Goal: Task Accomplishment & Management: Complete application form

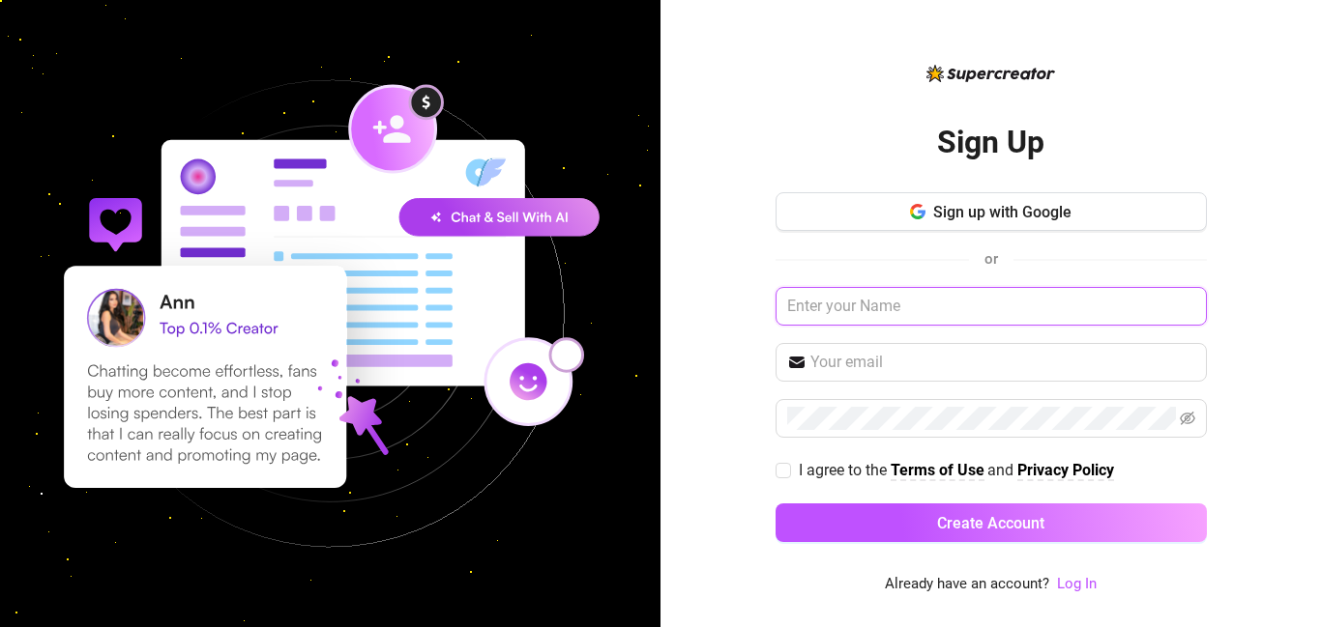
click at [837, 305] on input "text" at bounding box center [990, 306] width 431 height 39
type input "j"
type input "josehernandez"
click at [852, 369] on input "text" at bounding box center [1002, 362] width 385 height 23
type input "[EMAIL_ADDRESS][DOMAIN_NAME]"
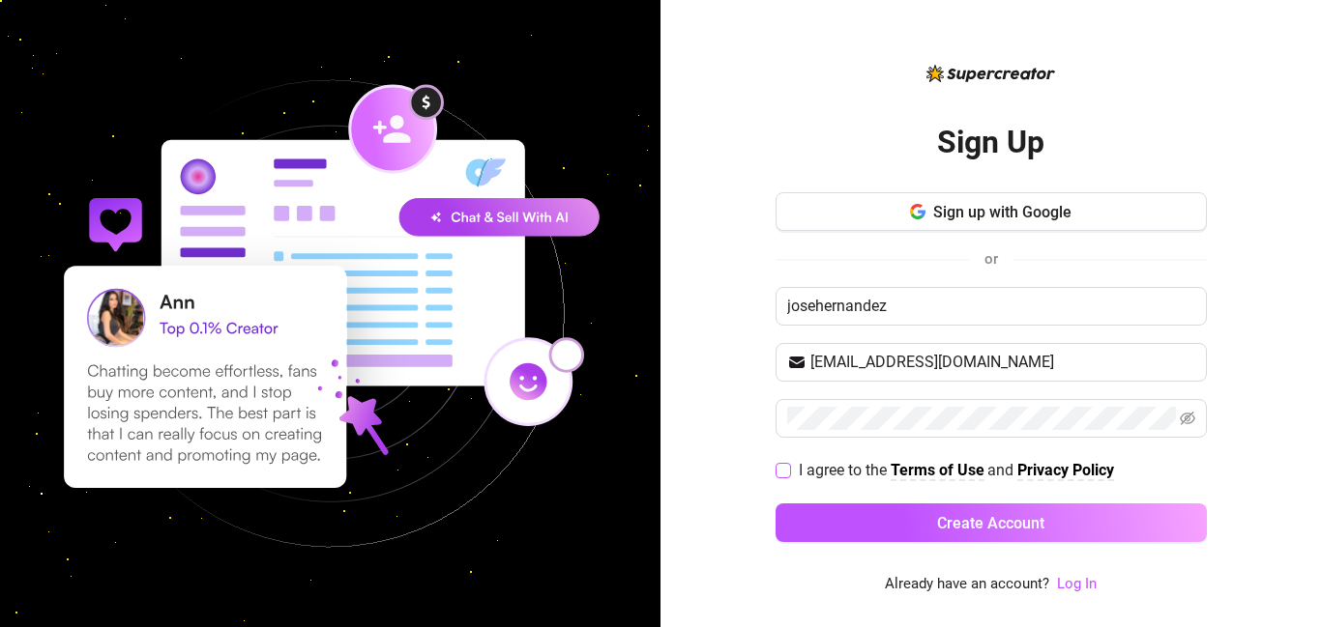
click at [923, 465] on strong "Terms of Use" at bounding box center [937, 470] width 94 height 18
click at [786, 473] on input "I agree to the Terms of Use and Privacy Policy" at bounding box center [782, 470] width 14 height 14
checkbox input "true"
click at [1190, 424] on icon "eye-invisible" at bounding box center [1186, 418] width 15 height 15
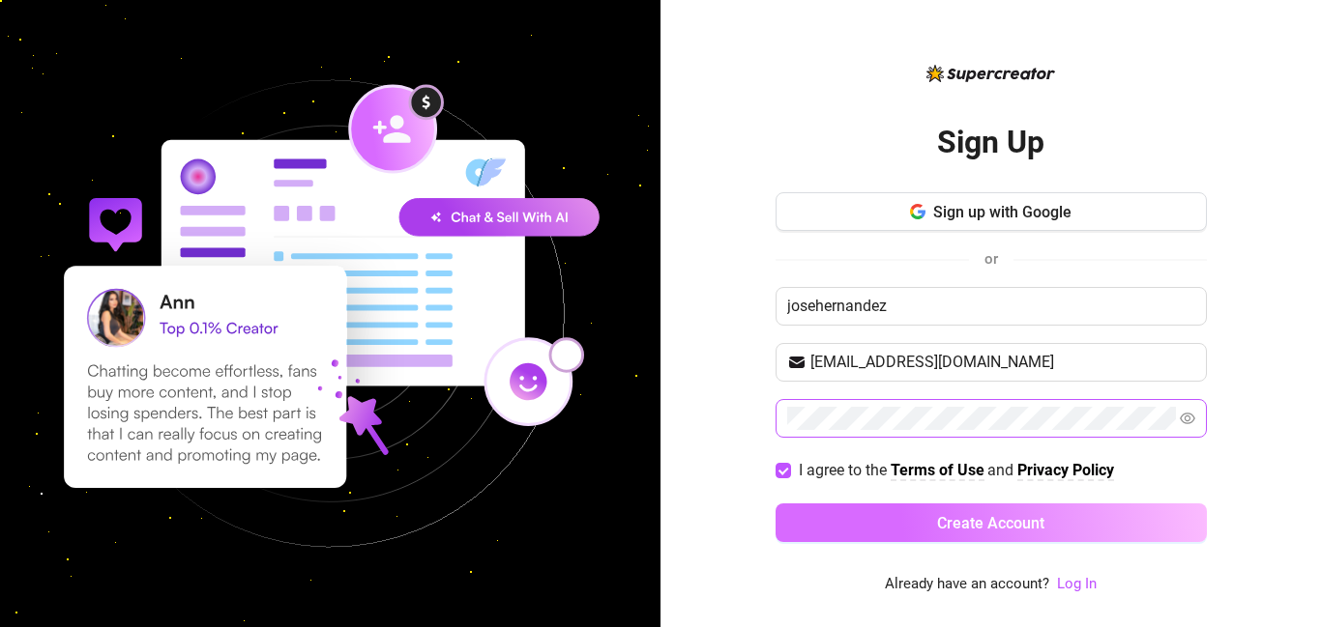
click at [831, 525] on button "Create Account" at bounding box center [990, 523] width 431 height 39
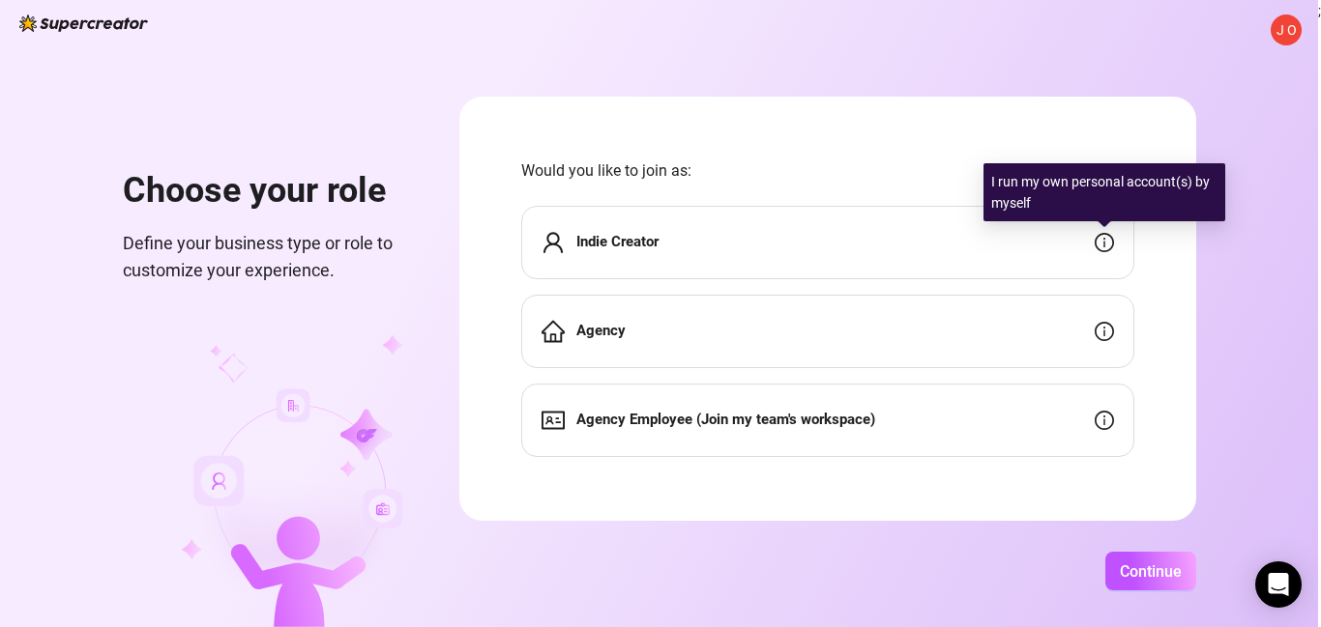
click at [1105, 243] on icon "info-circle" at bounding box center [1103, 242] width 19 height 19
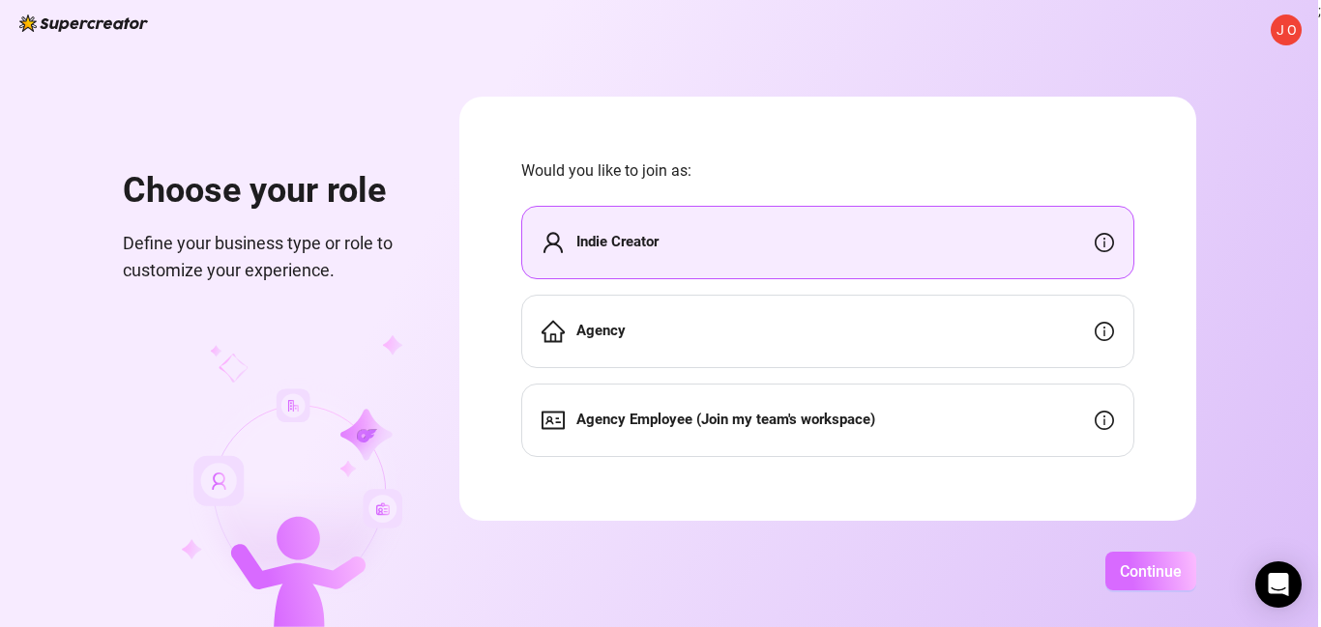
click at [1132, 580] on span "Continue" at bounding box center [1150, 572] width 62 height 18
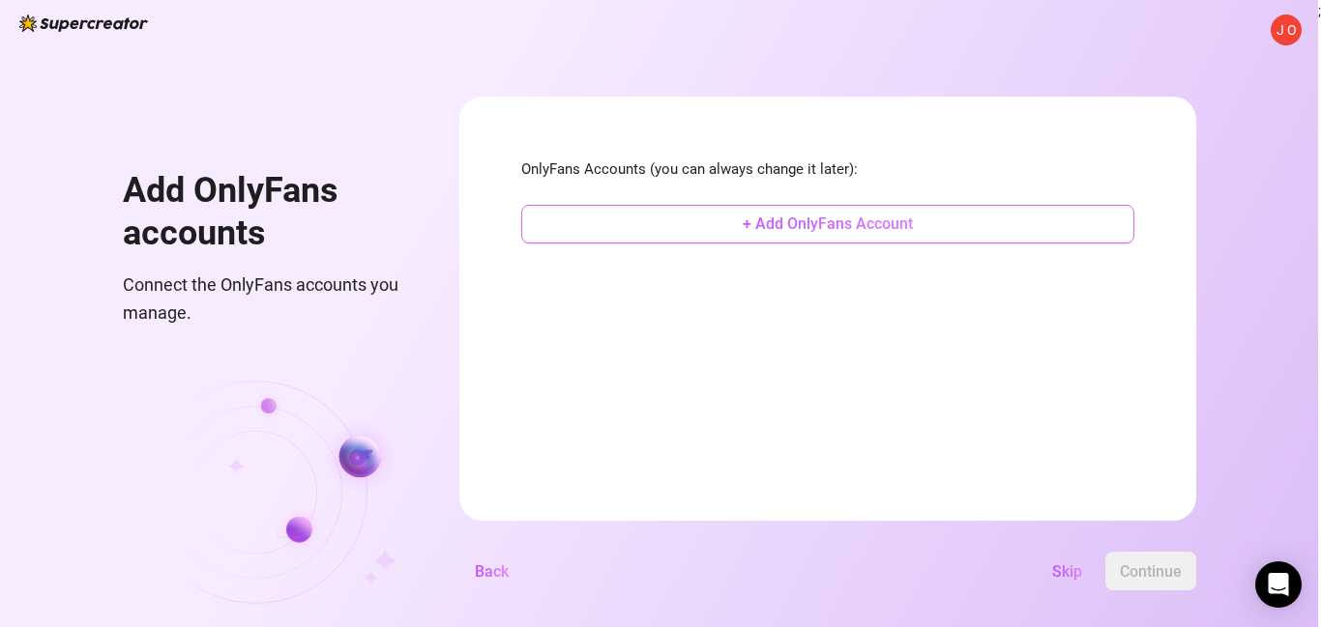
click at [815, 226] on span "+ Add OnlyFans Account" at bounding box center [827, 224] width 170 height 18
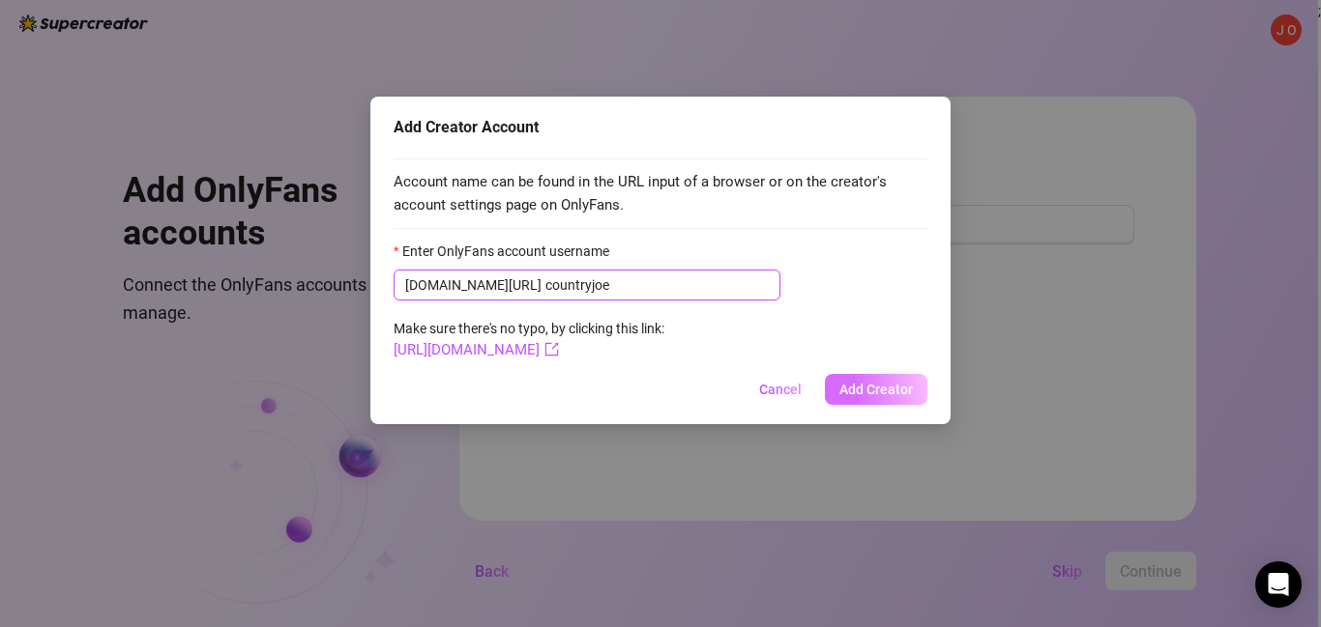
type input "countryjoe"
click at [885, 398] on button "Add Creator" at bounding box center [876, 389] width 102 height 31
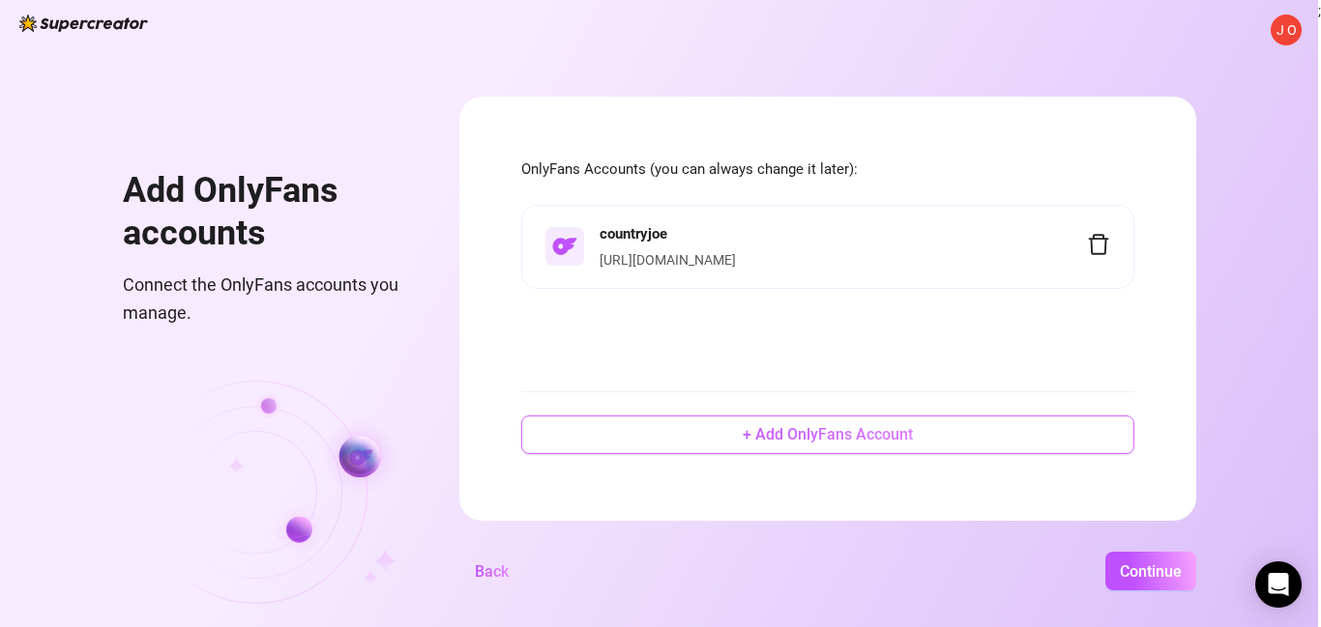
click at [765, 442] on span "+ Add OnlyFans Account" at bounding box center [827, 434] width 170 height 18
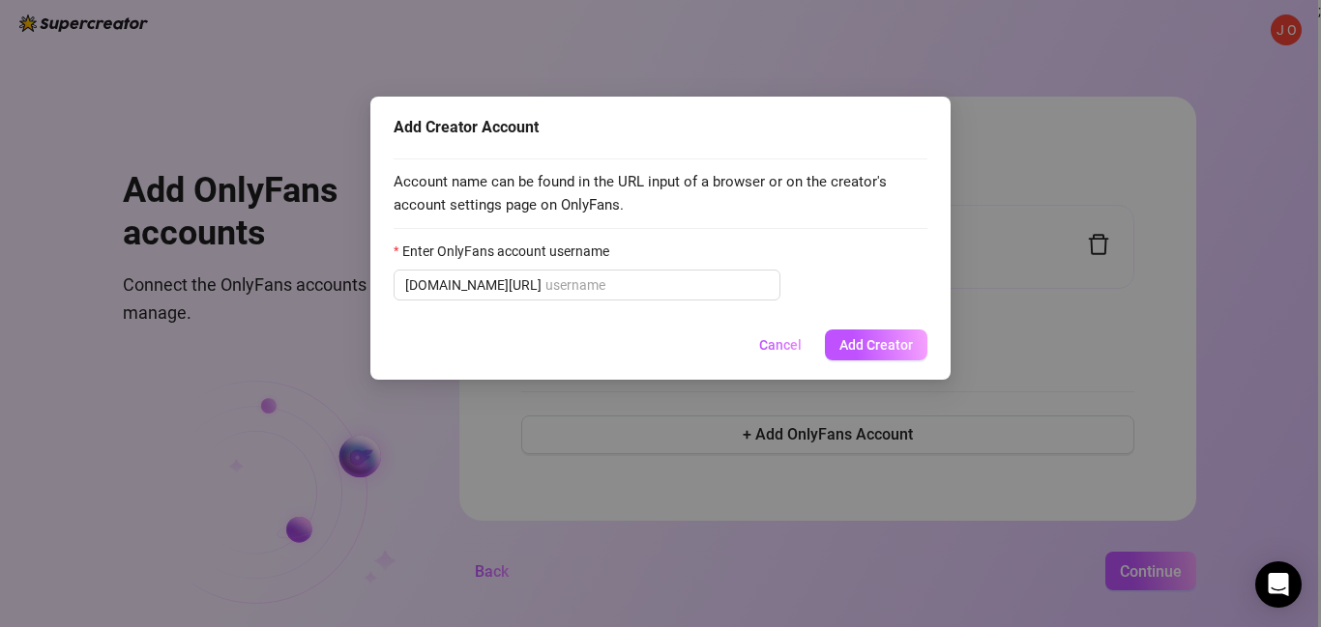
click at [1008, 379] on div "Add Creator Account Account name can be found in the URL input of a browser or …" at bounding box center [660, 313] width 1321 height 627
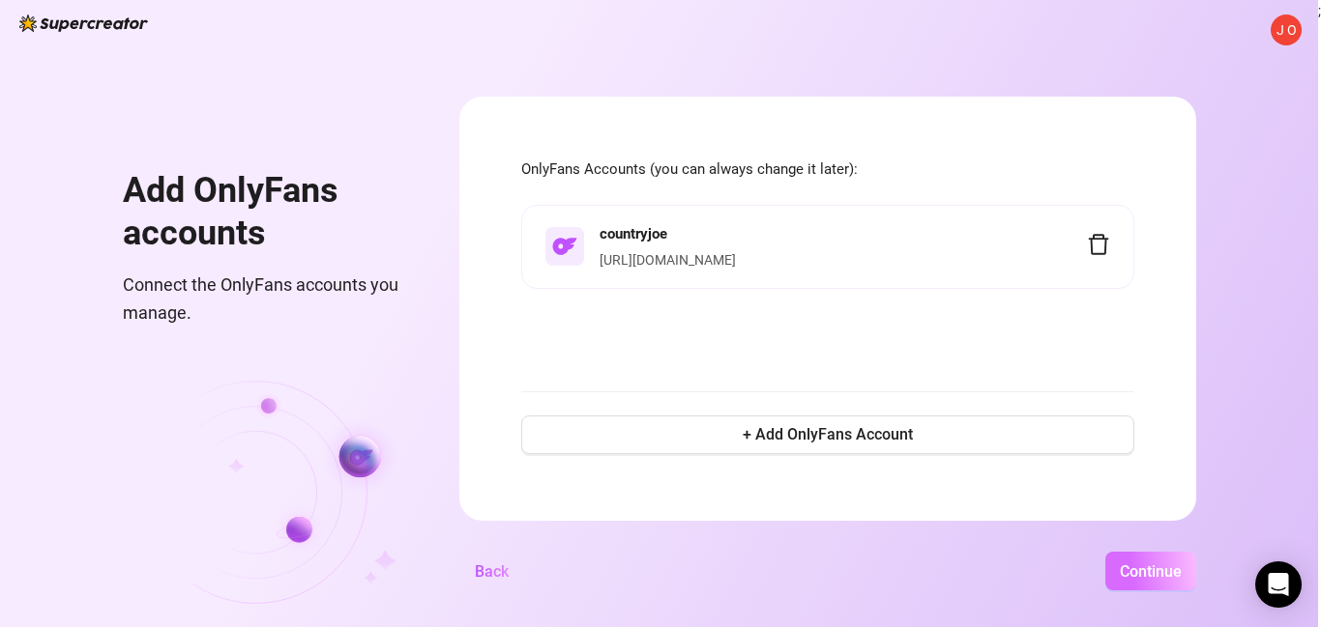
click at [1153, 570] on span "Continue" at bounding box center [1150, 572] width 62 height 18
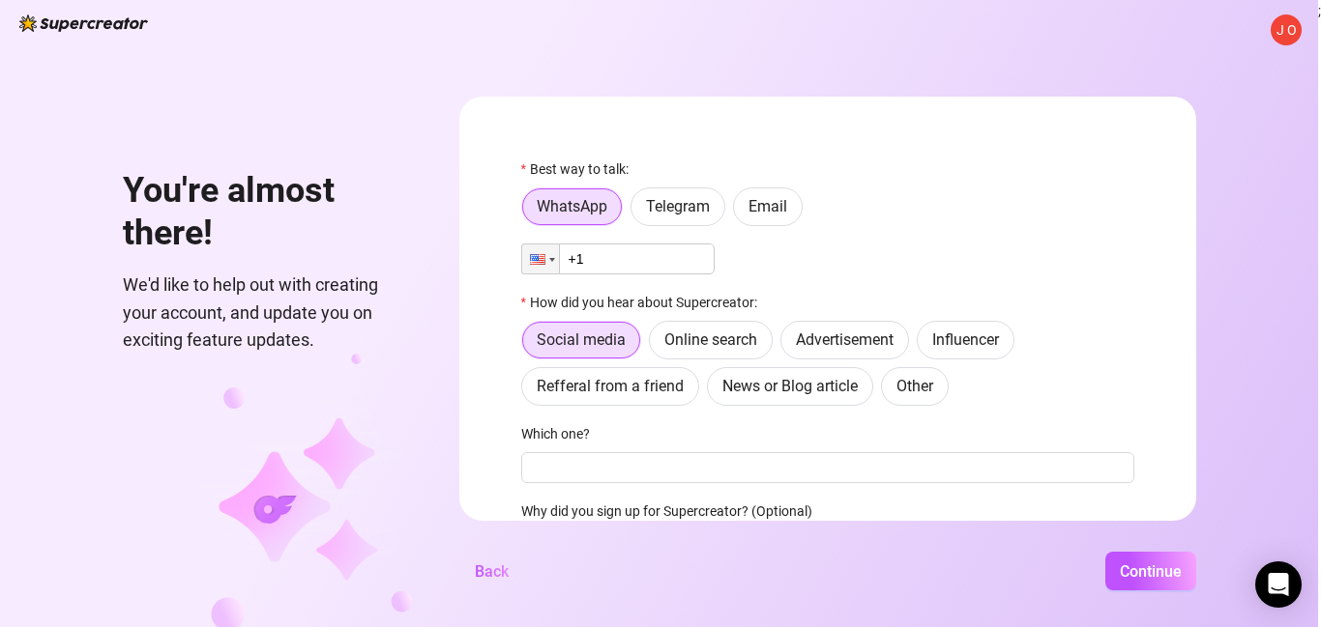
click at [614, 268] on input "+1" at bounding box center [617, 259] width 193 height 31
click at [743, 205] on label "Email" at bounding box center [768, 207] width 70 height 39
click at [739, 212] on input "Email" at bounding box center [739, 212] width 0 height 0
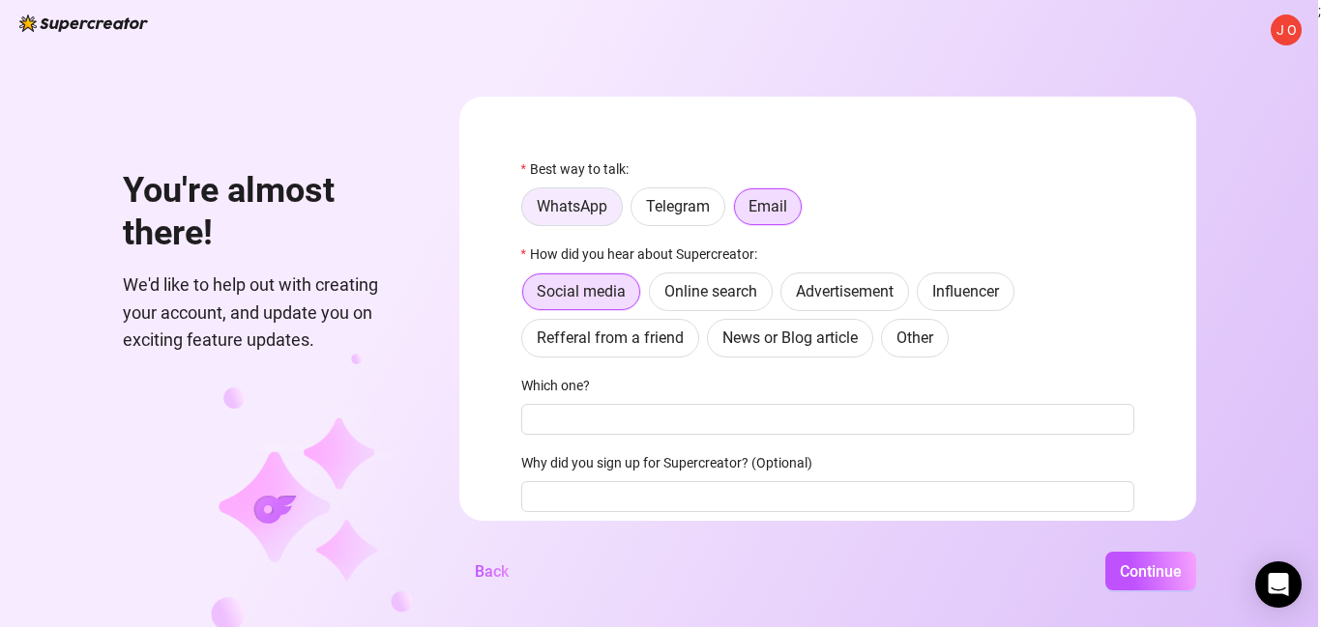
click at [588, 213] on span "WhatsApp" at bounding box center [572, 206] width 71 height 18
click at [527, 212] on input "WhatsApp" at bounding box center [527, 212] width 0 height 0
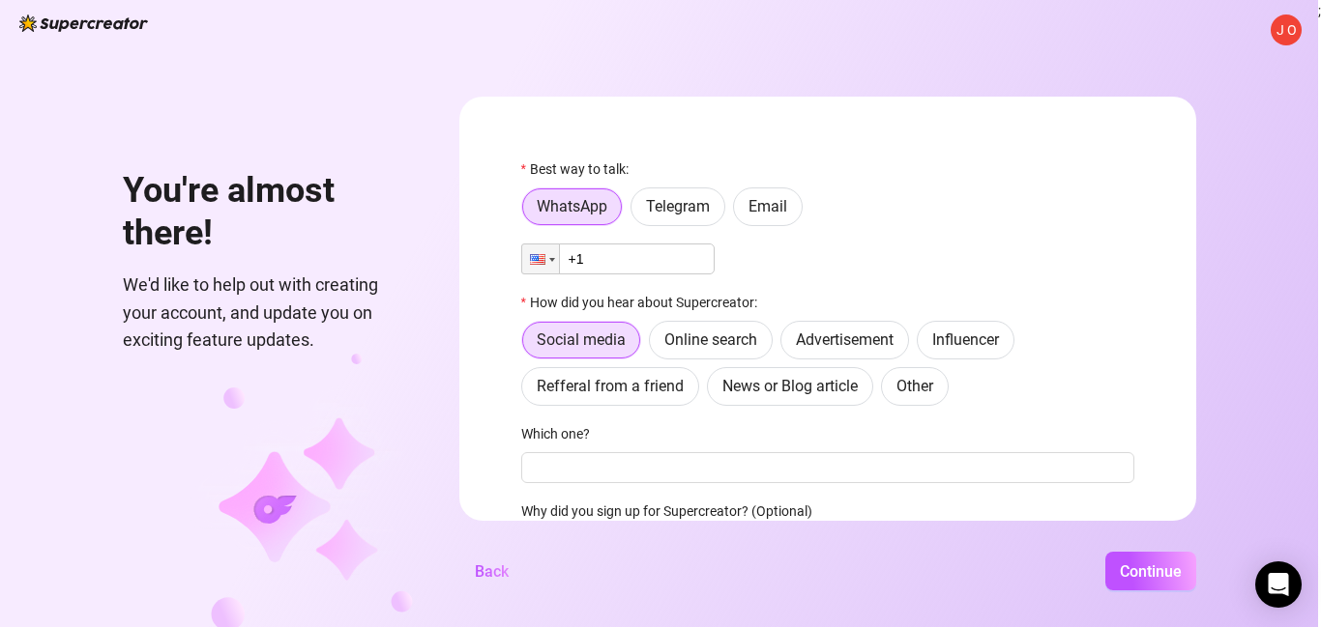
click at [610, 273] on input "+1" at bounding box center [617, 259] width 193 height 31
type input "[PHONE_NUMBER]"
click at [597, 346] on span "Social media" at bounding box center [581, 340] width 89 height 18
click at [528, 346] on input "Social media" at bounding box center [528, 346] width 0 height 0
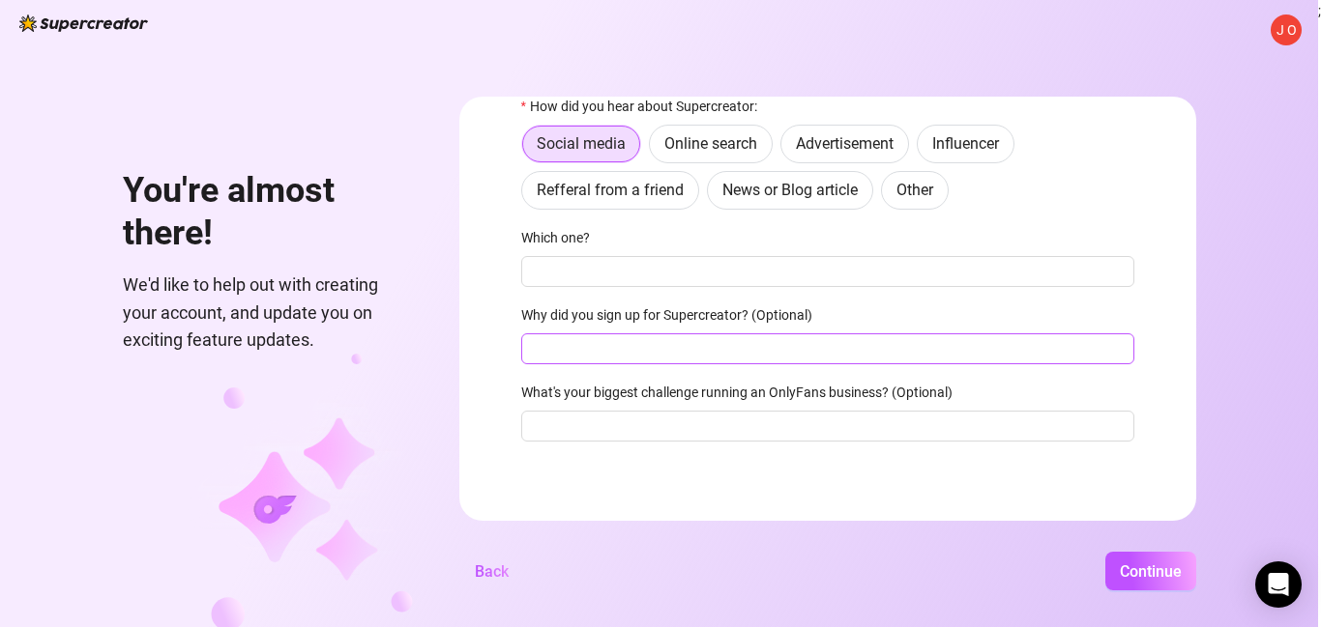
scroll to position [196, 0]
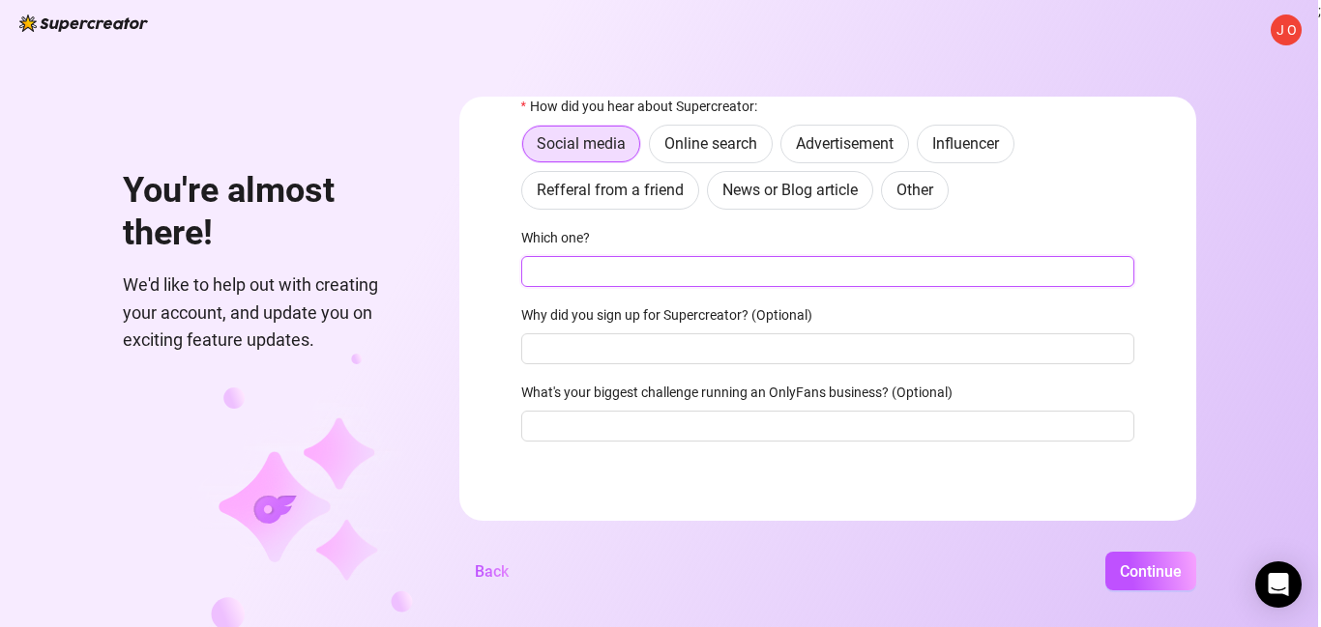
click at [654, 283] on input "Which one?" at bounding box center [827, 271] width 613 height 31
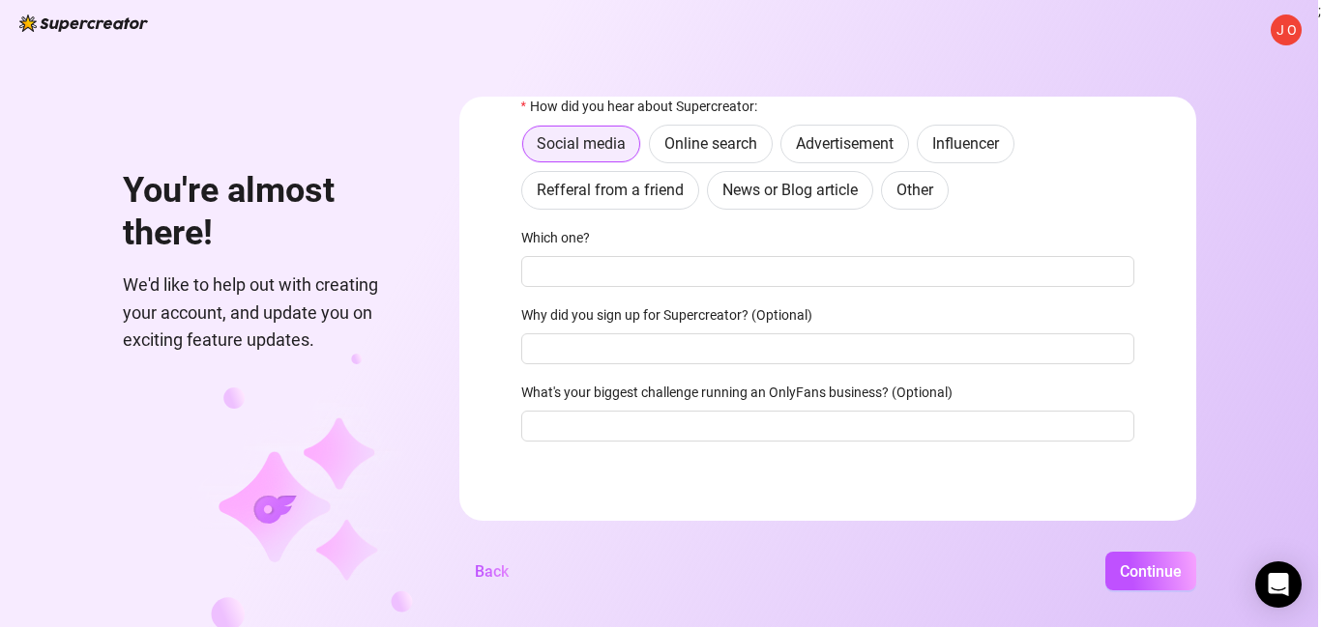
click at [574, 142] on span "Social media" at bounding box center [581, 143] width 89 height 18
click at [528, 150] on input "Social media" at bounding box center [528, 150] width 0 height 0
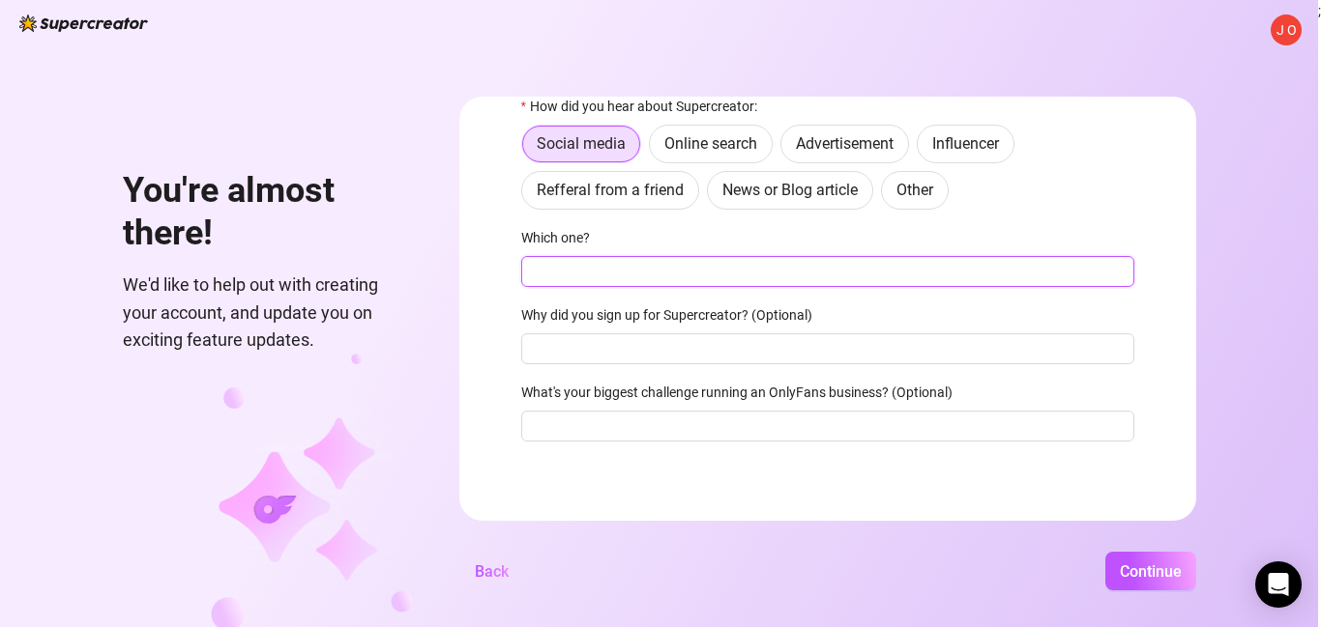
click at [603, 283] on input "Which one?" at bounding box center [827, 271] width 613 height 31
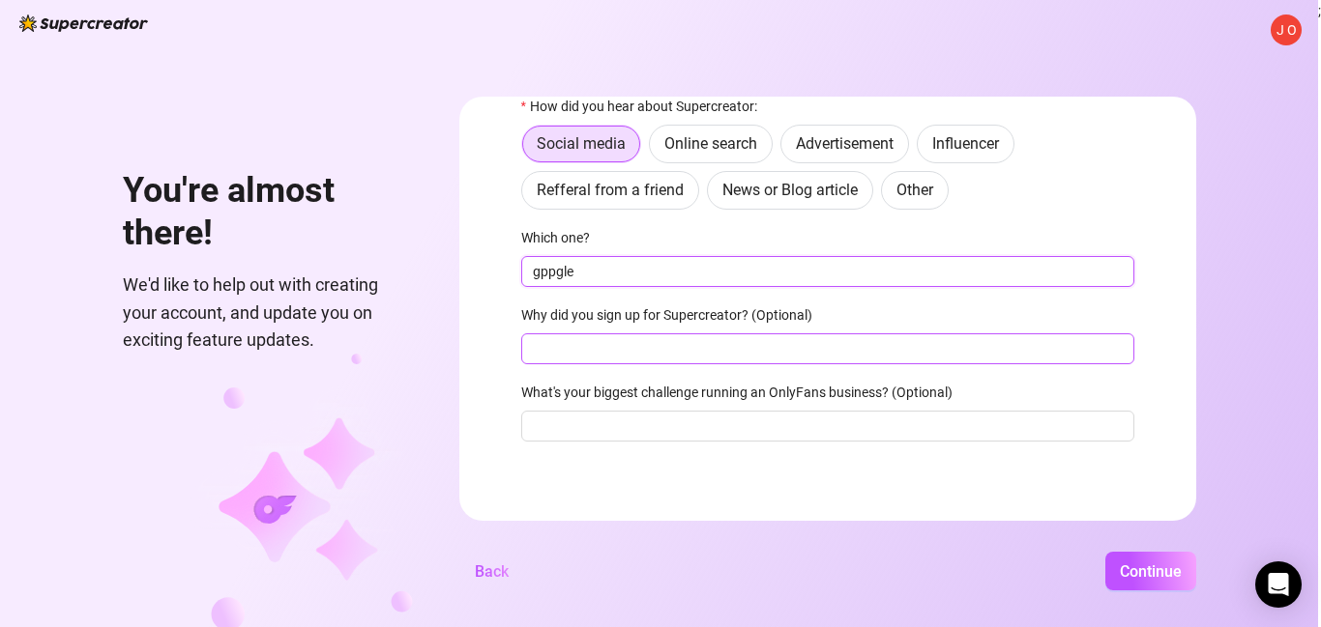
type input "gppgle"
click at [621, 359] on input "Why did you sign up for Supercreator? (Optional)" at bounding box center [827, 349] width 613 height 31
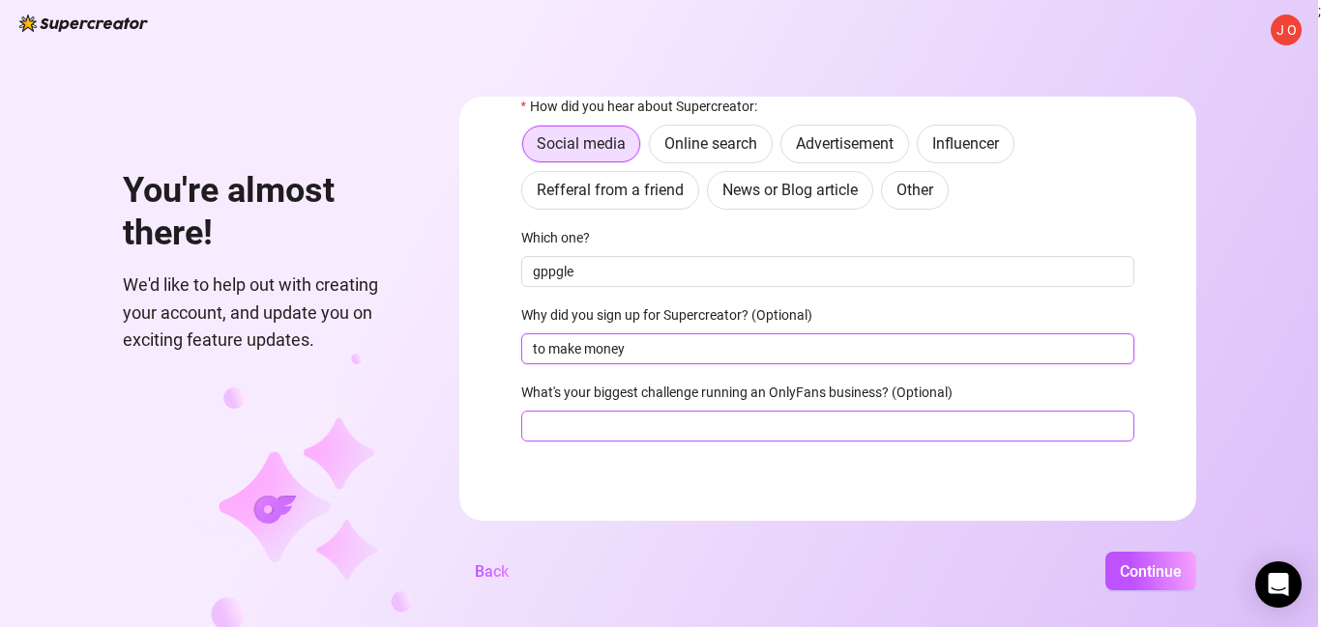
type input "to make money"
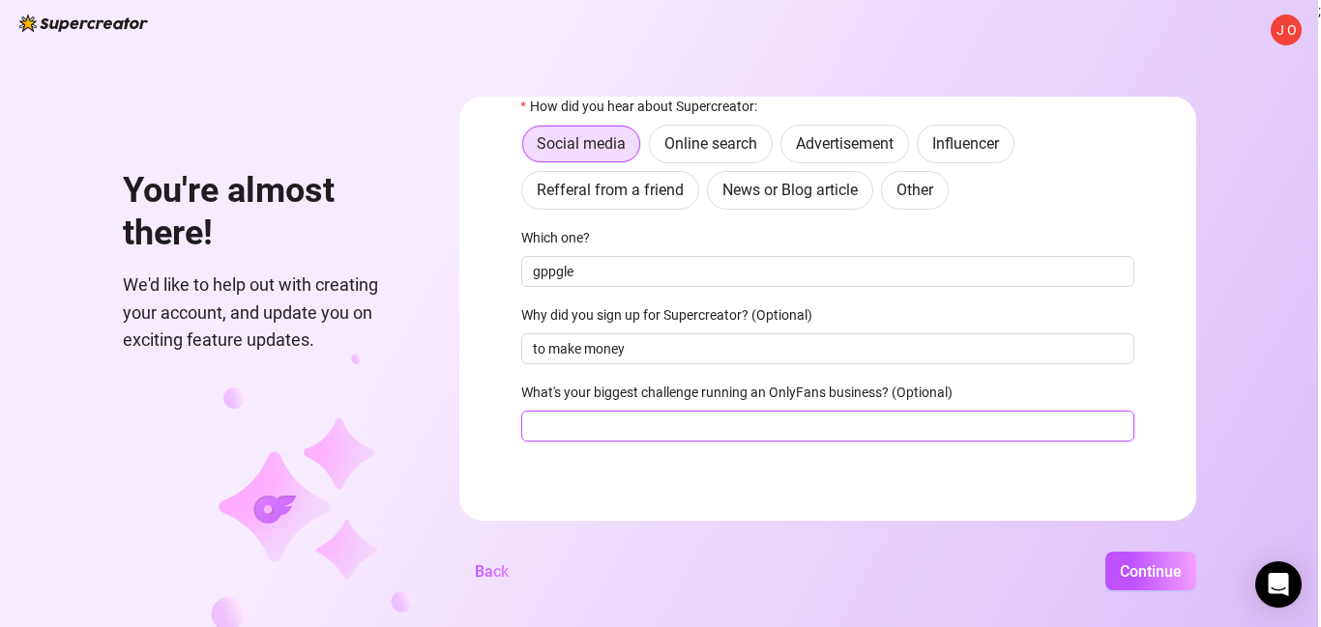
click at [823, 440] on input "What's your biggest challenge running an OnlyFans business? (Optional)" at bounding box center [827, 426] width 613 height 31
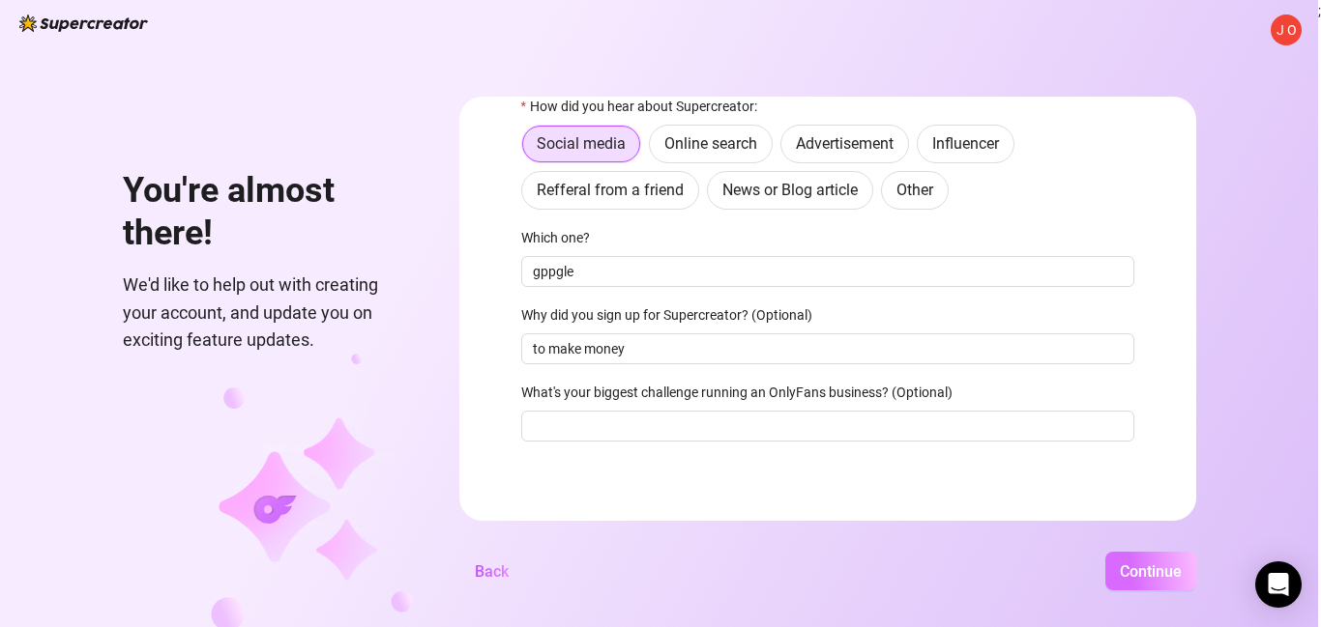
click at [1120, 567] on span "Continue" at bounding box center [1150, 572] width 62 height 18
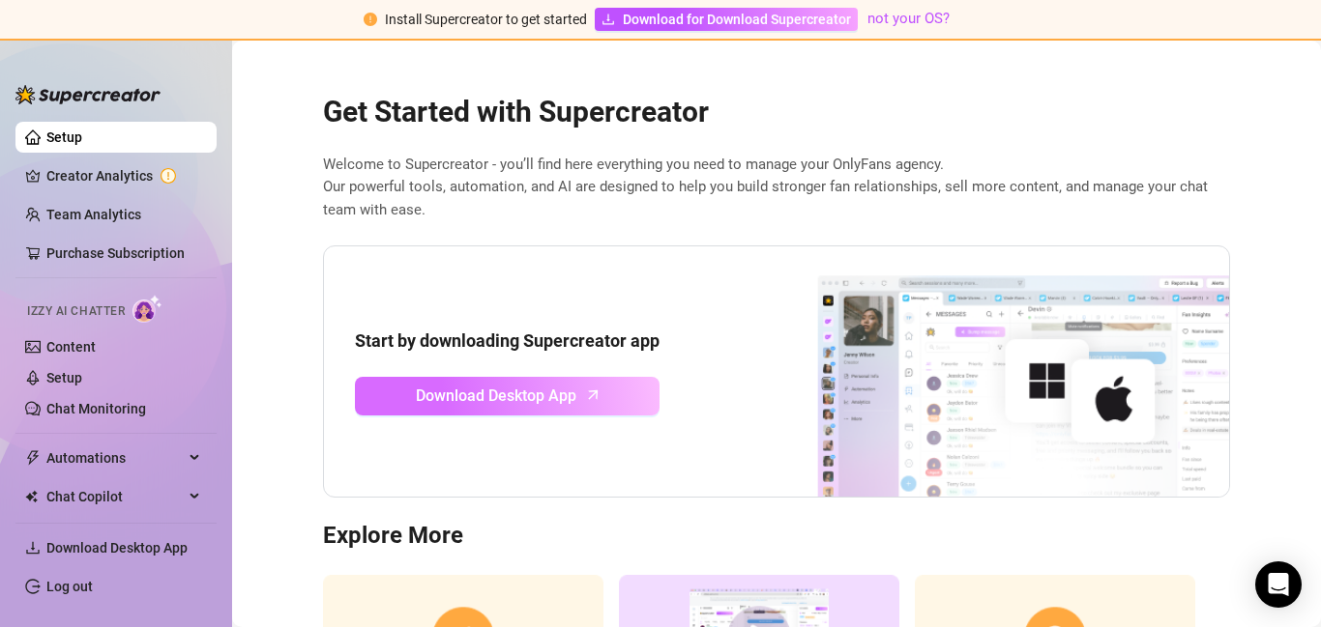
click at [563, 404] on span "Download Desktop App" at bounding box center [496, 396] width 160 height 24
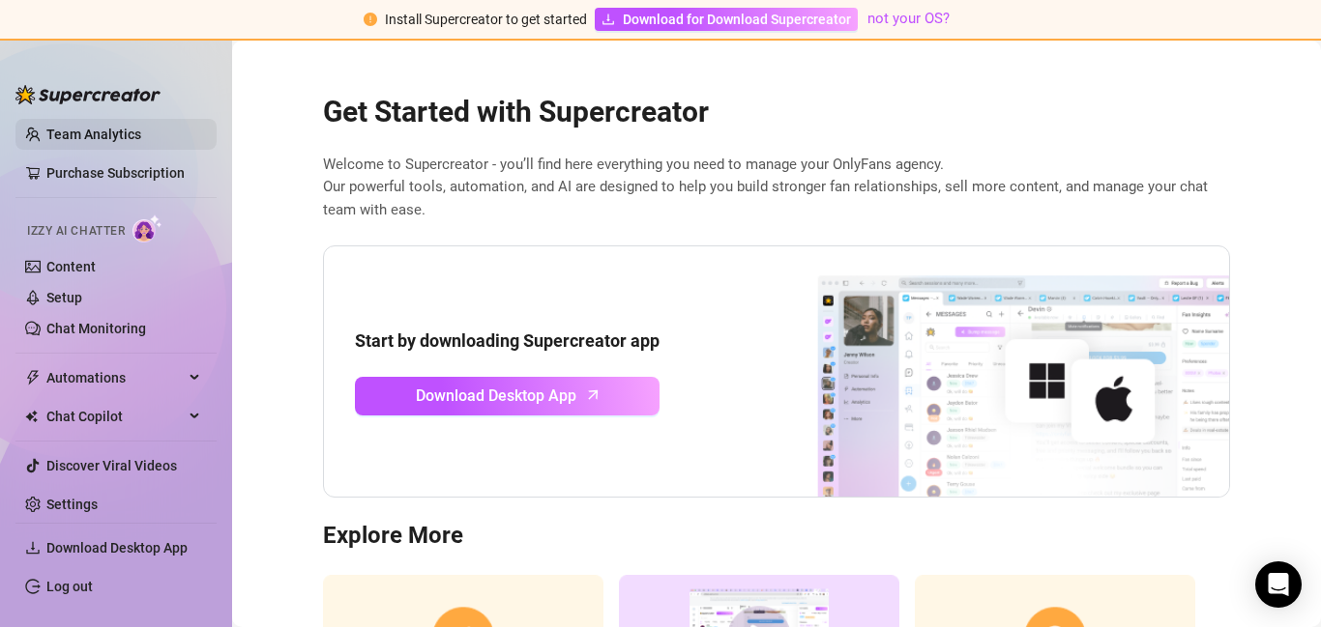
scroll to position [94, 0]
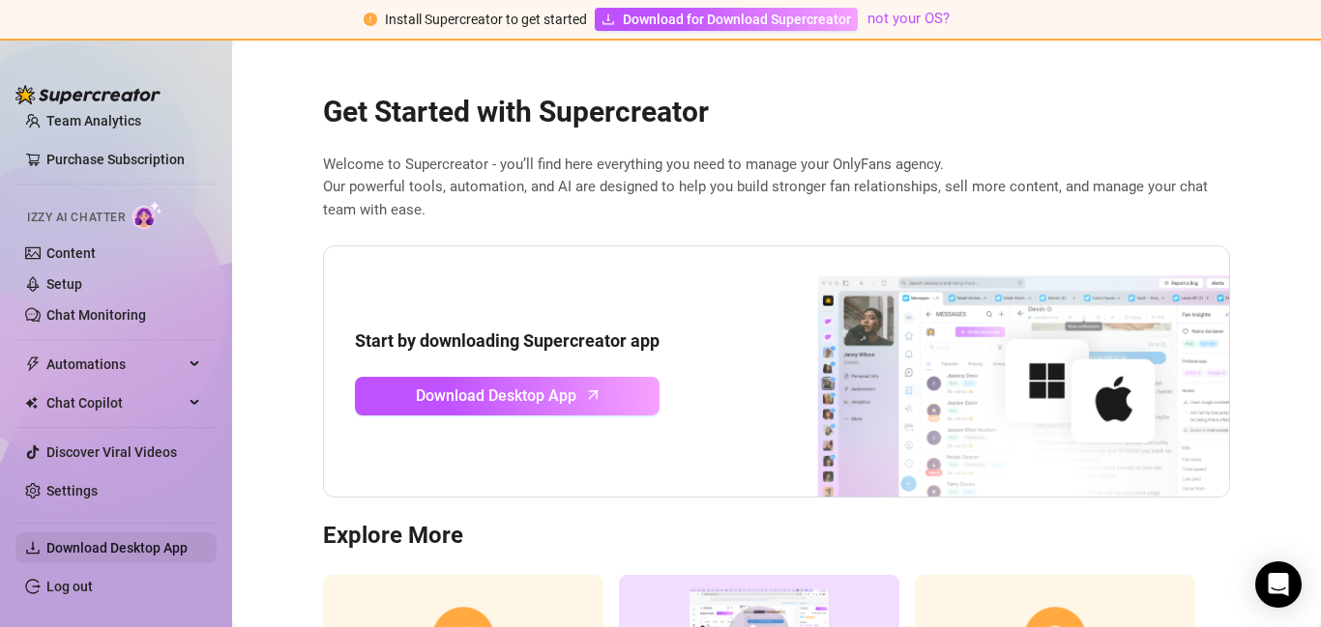
click at [145, 548] on span "Download Desktop App" at bounding box center [116, 547] width 141 height 15
